Goal: Task Accomplishment & Management: Complete application form

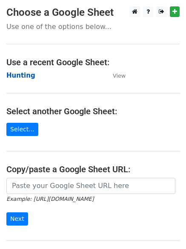
click at [29, 74] on strong "Hunting" at bounding box center [20, 76] width 29 height 8
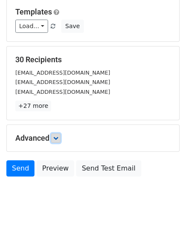
click at [58, 139] on icon at bounding box center [55, 137] width 5 height 5
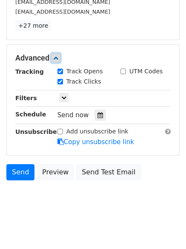
scroll to position [163, 0]
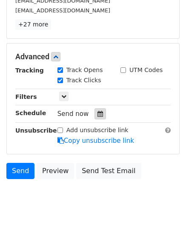
click at [98, 111] on icon at bounding box center [100, 114] width 6 height 6
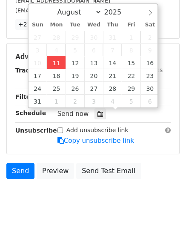
type input "2025-08-11 12:00"
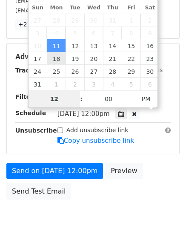
type input "4"
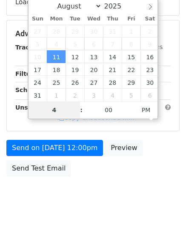
scroll to position [186, 0]
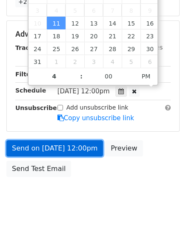
type input "2025-08-11 16:00"
click at [65, 151] on link "Send on Aug 11 at 12:00pm" at bounding box center [54, 148] width 97 height 16
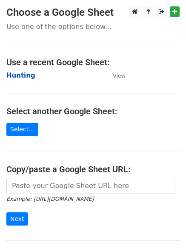
click at [25, 74] on strong "Hunting" at bounding box center [20, 76] width 29 height 8
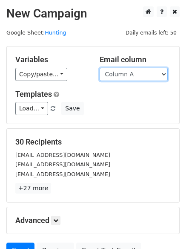
drag, startPoint x: 123, startPoint y: 70, endPoint x: 123, endPoint y: 77, distance: 6.4
click at [123, 70] on select "Column A Column B Column C" at bounding box center [134, 74] width 68 height 13
select select "Column B"
click at [100, 68] on select "Column A Column B Column C" at bounding box center [134, 74] width 68 height 13
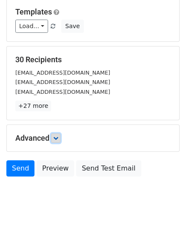
click at [56, 139] on icon at bounding box center [55, 137] width 5 height 5
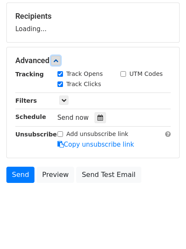
scroll to position [126, 0]
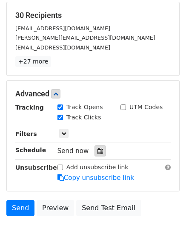
drag, startPoint x: 96, startPoint y: 149, endPoint x: 95, endPoint y: 140, distance: 9.8
click at [97, 150] on icon at bounding box center [100, 151] width 6 height 6
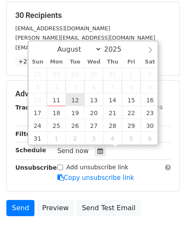
type input "2025-08-12 12:00"
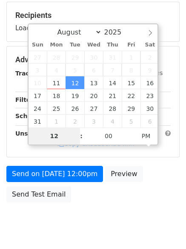
type input "5"
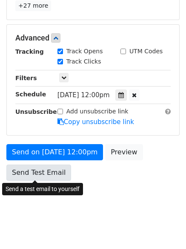
scroll to position [352, 0]
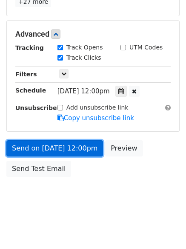
type input "2025-08-12 17:00"
click at [58, 147] on link "Send on Aug 12 at 12:00pm" at bounding box center [54, 148] width 97 height 16
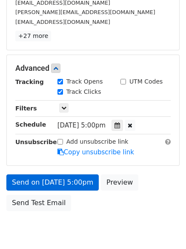
scroll to position [186, 0]
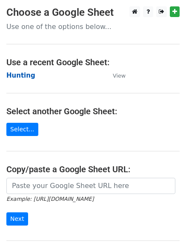
click at [13, 72] on strong "Hunting" at bounding box center [20, 76] width 29 height 8
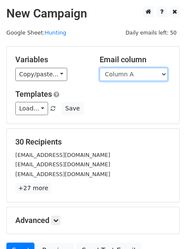
click at [132, 78] on select "Column A Column B Column C" at bounding box center [134, 74] width 68 height 13
select select "Column C"
click at [100, 68] on select "Column A Column B Column C" at bounding box center [134, 74] width 68 height 13
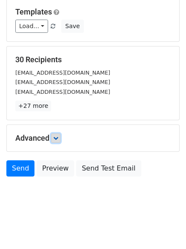
click at [59, 134] on link at bounding box center [55, 137] width 9 height 9
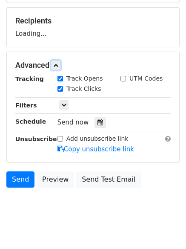
scroll to position [123, 0]
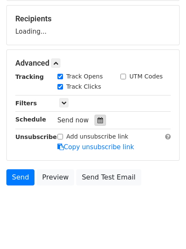
click at [97, 121] on icon at bounding box center [100, 120] width 6 height 6
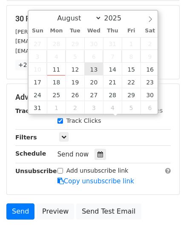
type input "2025-08-13 12:00"
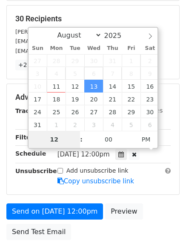
type input "6"
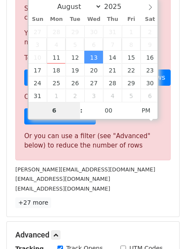
scroll to position [352, 0]
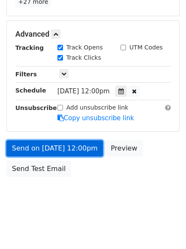
type input "2025-08-13 18:00"
click at [57, 144] on link "Send on Aug 13 at 12:00pm" at bounding box center [54, 148] width 97 height 16
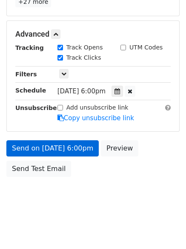
scroll to position [152, 0]
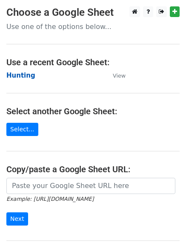
click at [18, 76] on strong "Hunting" at bounding box center [20, 76] width 29 height 8
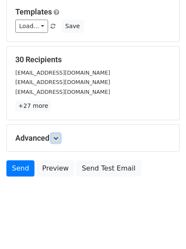
click at [56, 135] on icon at bounding box center [55, 137] width 5 height 5
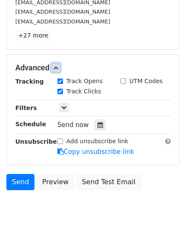
scroll to position [154, 0]
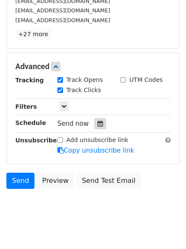
click at [97, 122] on icon at bounding box center [100, 123] width 6 height 6
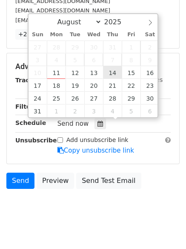
type input "2025-08-14 12:00"
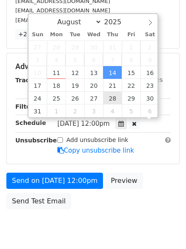
scroll to position [0, 0]
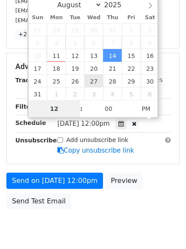
type input "7"
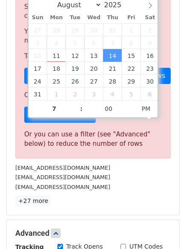
type input "2025-08-14 19:00"
click at [60, 152] on div "Sorry, you don't have enough daily email credits to send these emails. Your cur…" at bounding box center [92, 77] width 155 height 161
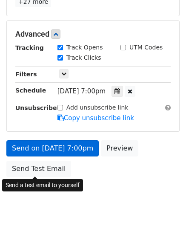
scroll to position [152, 0]
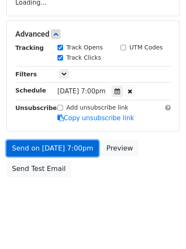
click at [60, 141] on link "Send on Aug 14 at 7:00pm" at bounding box center [52, 148] width 92 height 16
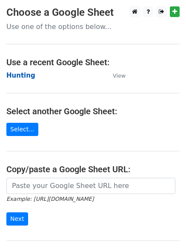
click at [22, 72] on strong "Hunting" at bounding box center [20, 76] width 29 height 8
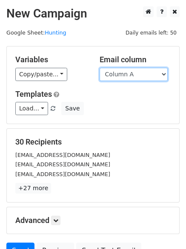
click at [120, 76] on select "Column A Column B Column C" at bounding box center [134, 74] width 68 height 13
select select "Column B"
click at [100, 68] on select "Column A Column B Column C" at bounding box center [134, 74] width 68 height 13
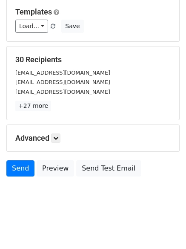
click at [57, 132] on div "Advanced Tracking Track Opens UTM Codes Track Clicks Filters Only include sprea…" at bounding box center [93, 138] width 172 height 26
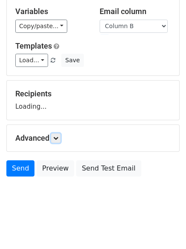
drag, startPoint x: 57, startPoint y: 137, endPoint x: 63, endPoint y: 138, distance: 6.0
click at [58, 137] on icon at bounding box center [55, 137] width 5 height 5
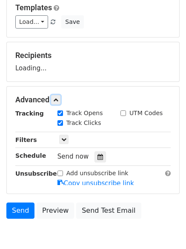
scroll to position [126, 0]
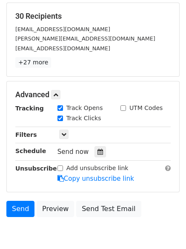
click at [97, 117] on div "Track Clicks" at bounding box center [82, 119] width 63 height 10
click at [94, 154] on div at bounding box center [99, 151] width 11 height 11
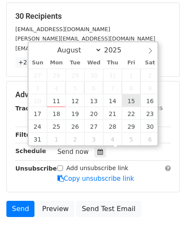
type input "2025-08-15 12:00"
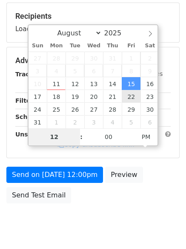
type input "8"
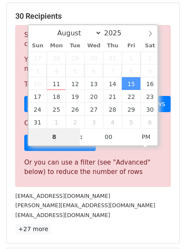
scroll to position [352, 0]
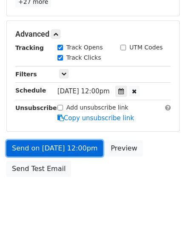
type input "2025-08-15 20:00"
click at [64, 142] on link "Send on Aug 15 at 12:00pm" at bounding box center [54, 148] width 97 height 16
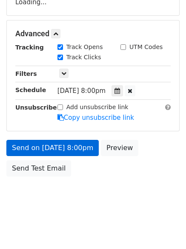
scroll to position [152, 0]
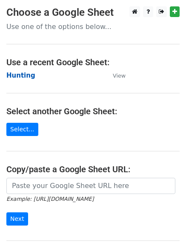
click at [14, 75] on strong "Hunting" at bounding box center [20, 76] width 29 height 8
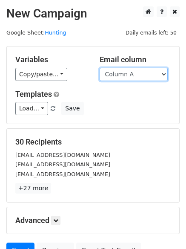
click at [146, 79] on select "Column A Column B Column C" at bounding box center [134, 74] width 68 height 13
select select "Column C"
click at [100, 68] on select "Column A Column B Column C" at bounding box center [134, 74] width 68 height 13
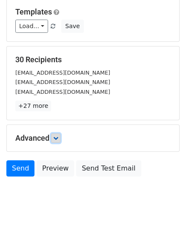
click at [57, 139] on icon at bounding box center [55, 137] width 5 height 5
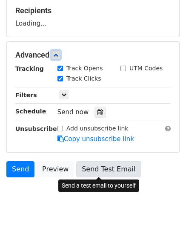
scroll to position [132, 0]
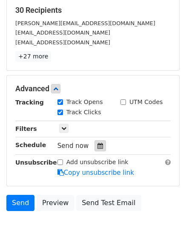
click at [99, 147] on div at bounding box center [99, 145] width 11 height 11
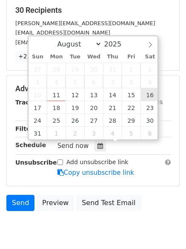
type input "[DATE] 12:00"
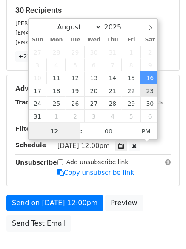
scroll to position [0, 0]
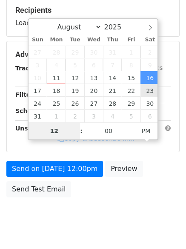
type input "9"
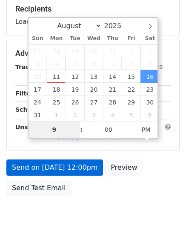
scroll to position [352, 0]
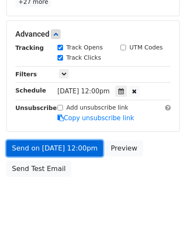
type input "[DATE] 21:00"
click at [52, 146] on link "Send on [DATE] 12:00pm" at bounding box center [54, 148] width 97 height 16
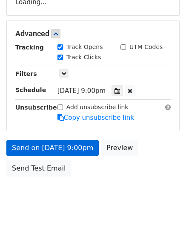
scroll to position [152, 0]
